Goal: Find specific page/section: Find specific page/section

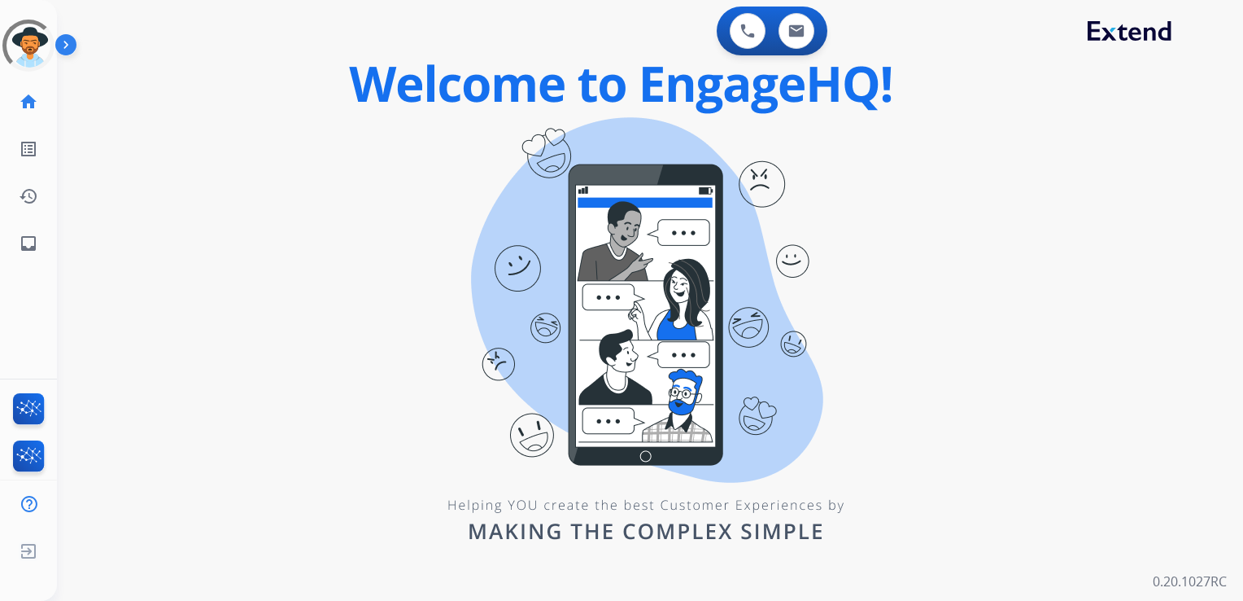
click at [200, 156] on div "0 Voice Interactions 0 Email Interactions swap_horiz Break voice bridge close_f…" at bounding box center [650, 300] width 1186 height 601
click at [37, 243] on link "inbox Emails" at bounding box center [29, 244] width 46 height 46
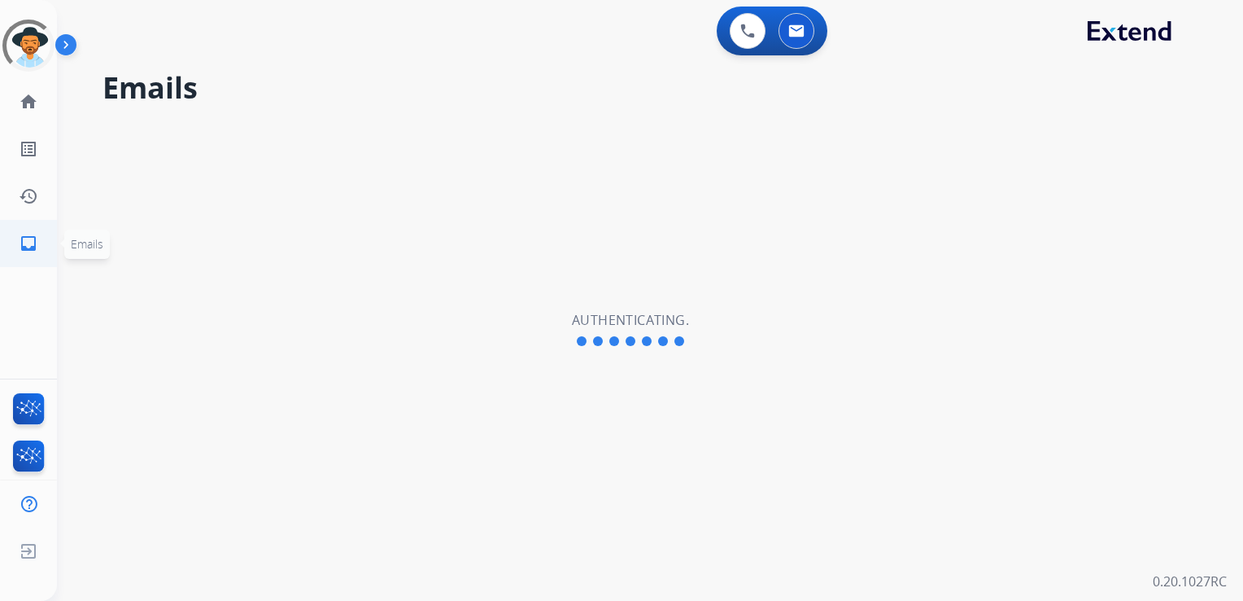
click at [31, 240] on mat-icon "inbox" at bounding box center [29, 244] width 20 height 20
click at [143, 197] on div "Emails Authenticating." at bounding box center [630, 330] width 1147 height 542
click at [420, 88] on h2 "Emails" at bounding box center [654, 88] width 1102 height 33
click at [439, 70] on div "Emails Authenticating." at bounding box center [630, 330] width 1147 height 542
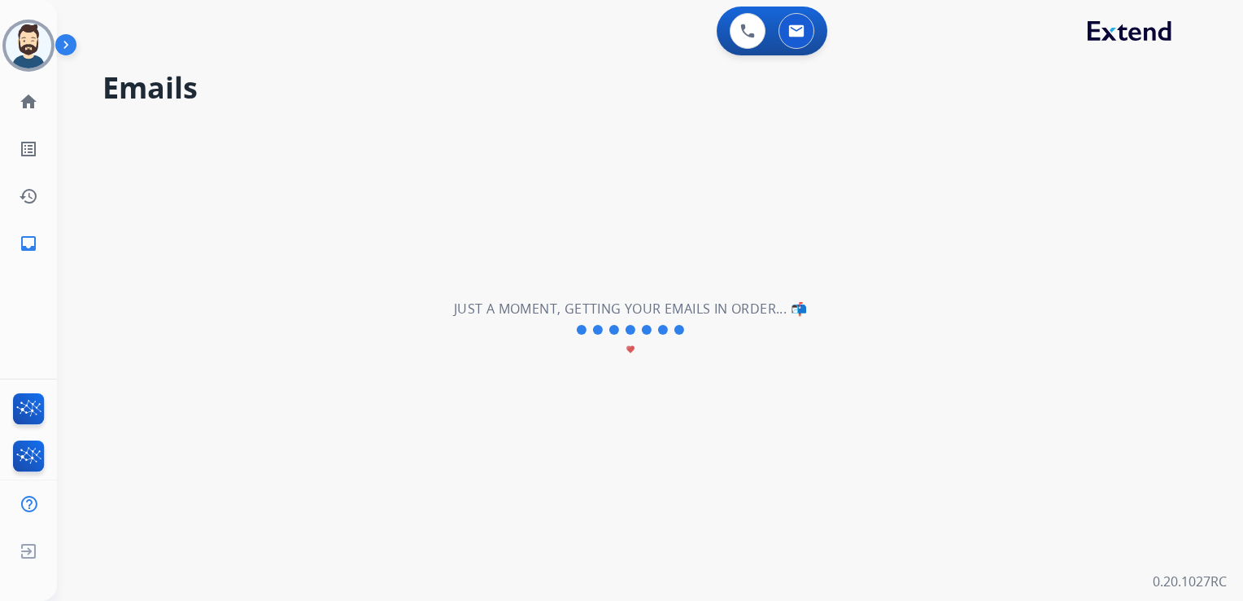
drag, startPoint x: 397, startPoint y: 18, endPoint x: 203, endPoint y: 268, distance: 316.1
click at [399, 18] on div "0 Voice Interactions 0 Email Interactions" at bounding box center [640, 33] width 1128 height 52
click at [130, 259] on div "**********" at bounding box center [630, 330] width 1147 height 542
drag, startPoint x: 374, startPoint y: 125, endPoint x: 394, endPoint y: 126, distance: 19.5
click at [375, 125] on div "**********" at bounding box center [630, 330] width 1147 height 542
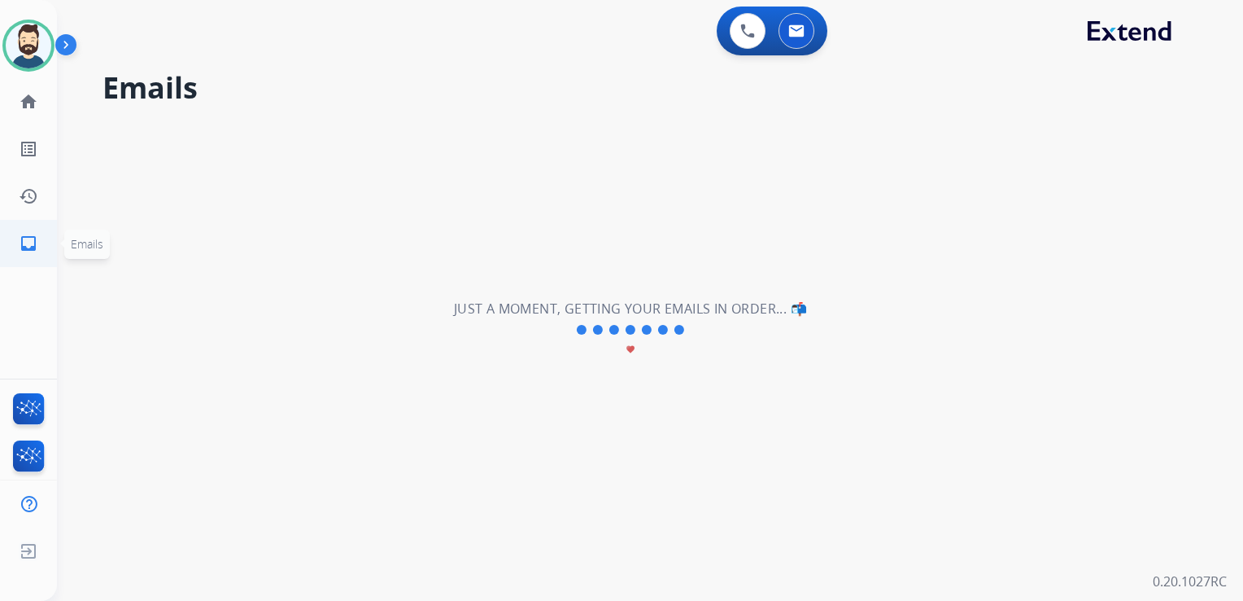
click at [20, 238] on mat-icon "inbox" at bounding box center [29, 244] width 20 height 20
